Goal: Book appointment/travel/reservation

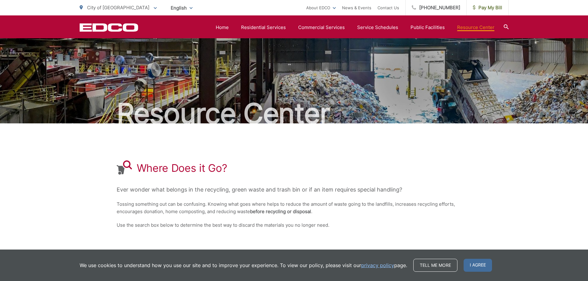
scroll to position [184, 0]
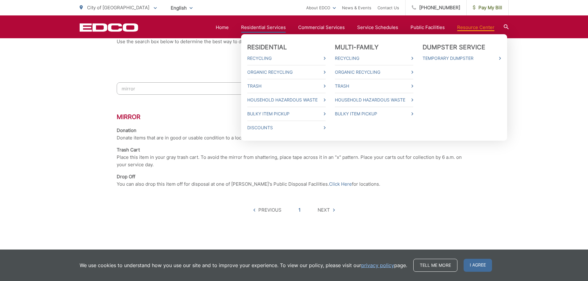
click at [277, 96] on li "Household Hazardous Waste" at bounding box center [286, 100] width 78 height 14
click at [277, 98] on link "Household Hazardous Waste" at bounding box center [286, 99] width 78 height 7
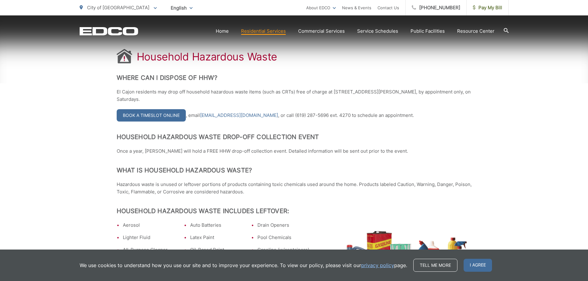
scroll to position [123, 0]
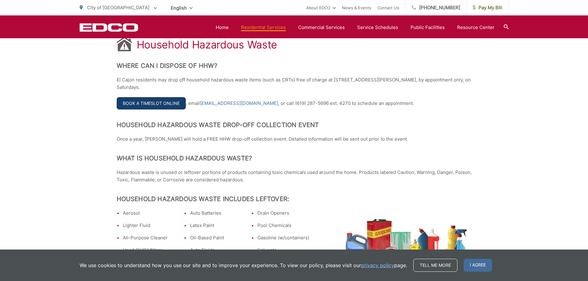
click at [145, 101] on link "Book a Timeslot Online" at bounding box center [151, 103] width 69 height 12
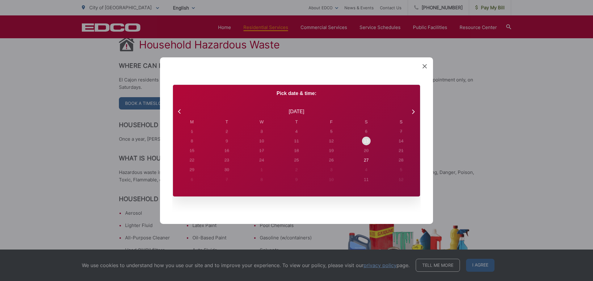
click at [209, 136] on div "13" at bounding box center [191, 132] width 35 height 10
radio input "true"
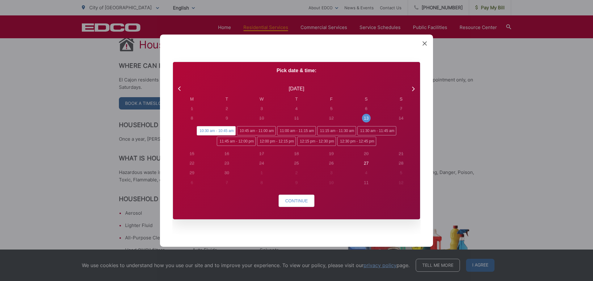
click at [425, 44] on icon at bounding box center [424, 43] width 4 height 4
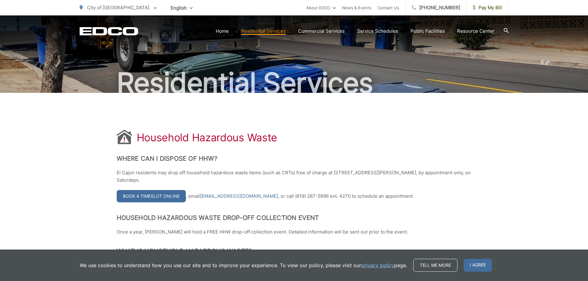
scroll to position [31, 0]
click at [332, 175] on p "El Cajon residents may drop off household hazardous waste items (such as CRTs) …" at bounding box center [294, 176] width 355 height 15
click at [334, 173] on p "El Cajon residents may drop off household hazardous waste items (such as CRTs) …" at bounding box center [294, 176] width 355 height 15
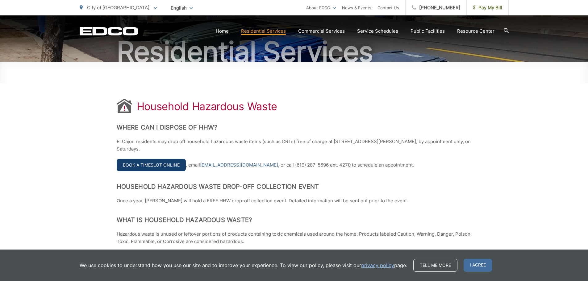
click at [149, 163] on link "Book a Timeslot Online" at bounding box center [151, 165] width 69 height 12
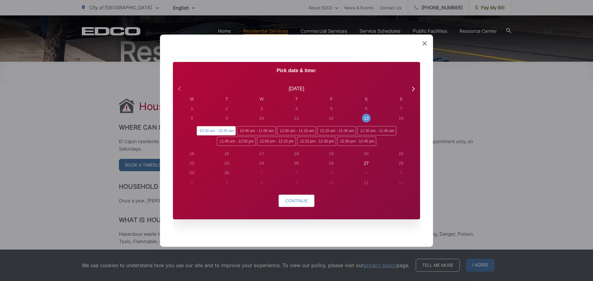
click at [179, 89] on icon at bounding box center [180, 89] width 8 height 8
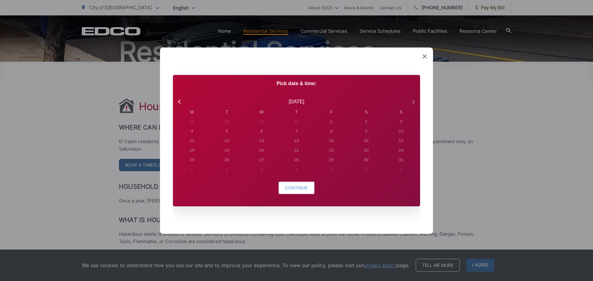
click at [413, 103] on icon at bounding box center [413, 102] width 2 height 4
click at [193, 125] on div "13" at bounding box center [192, 122] width 2 height 6
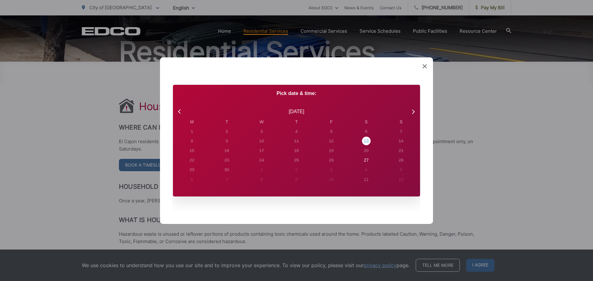
click at [196, 136] on div "13" at bounding box center [191, 131] width 9 height 9
radio input "true"
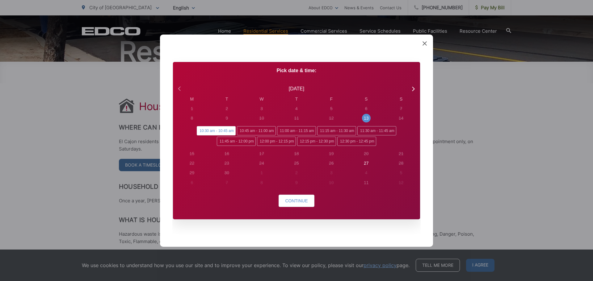
click at [181, 87] on icon at bounding box center [180, 89] width 8 height 8
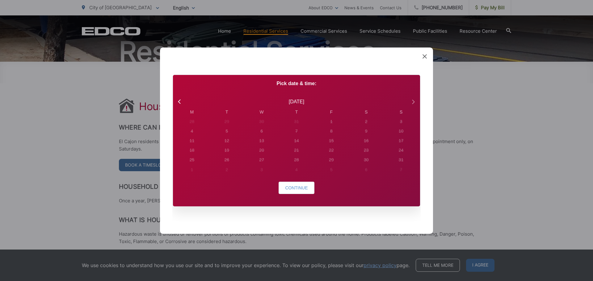
click at [415, 101] on icon at bounding box center [413, 102] width 8 height 8
click at [425, 54] on icon at bounding box center [424, 56] width 4 height 4
